Goal: Task Accomplishment & Management: Use online tool/utility

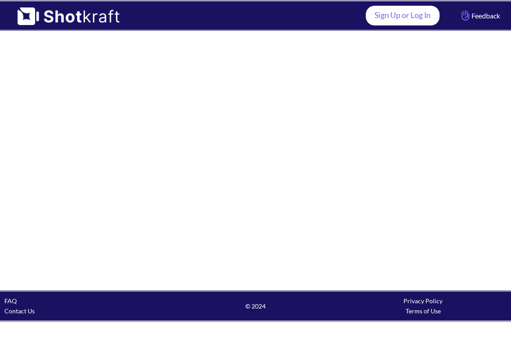
click at [380, 18] on link "Sign Up or Log In" at bounding box center [403, 16] width 74 height 20
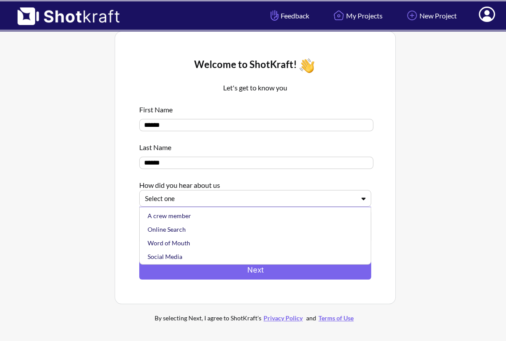
click at [248, 195] on div at bounding box center [250, 199] width 210 height 10
click at [208, 254] on div "Social Media" at bounding box center [257, 257] width 223 height 14
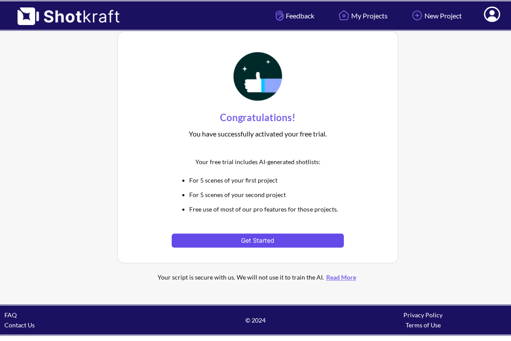
click at [262, 240] on button "Get Started" at bounding box center [258, 241] width 172 height 14
